Goal: Transaction & Acquisition: Purchase product/service

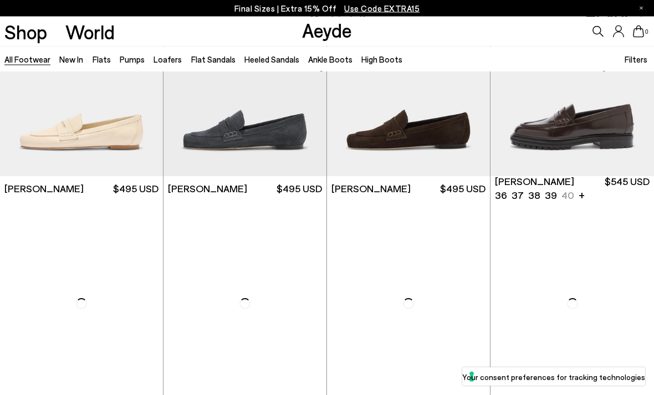
scroll to position [560, 0]
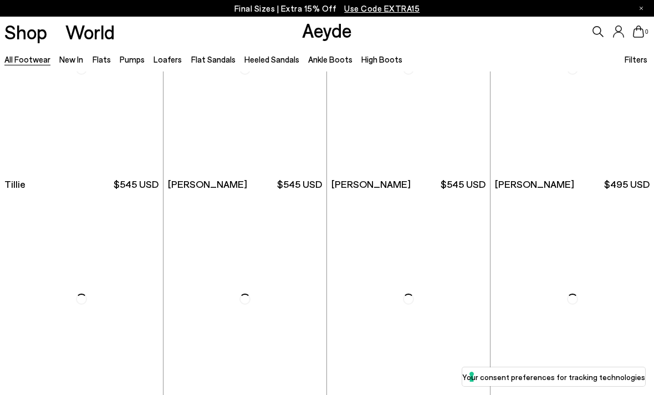
scroll to position [2758, 0]
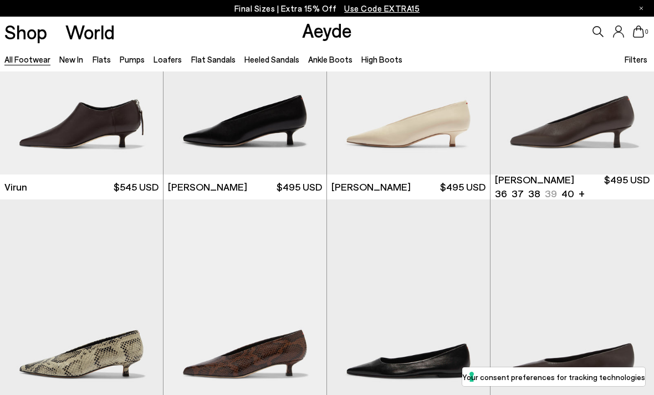
scroll to position [3215, 0]
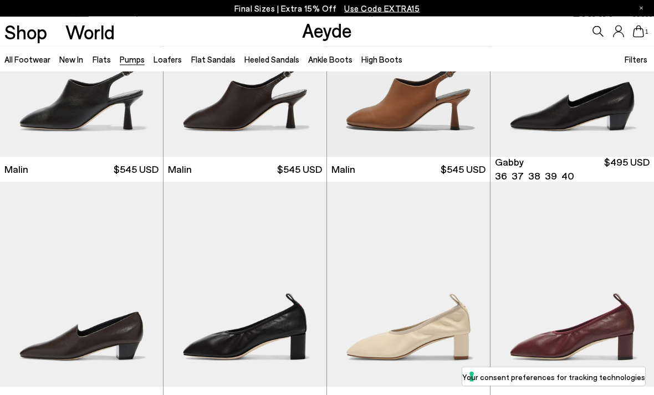
scroll to position [1271, 0]
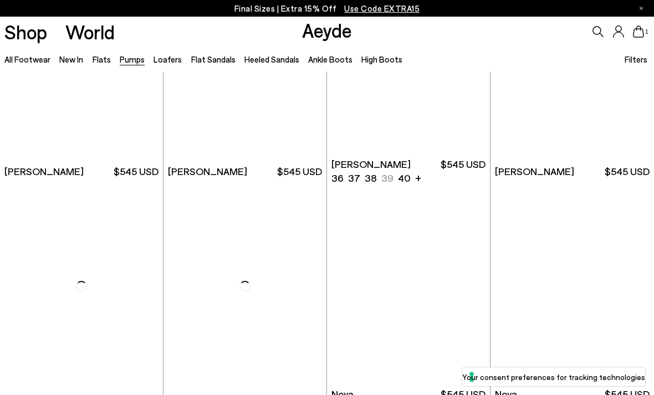
scroll to position [2871, 0]
